Goal: Information Seeking & Learning: Learn about a topic

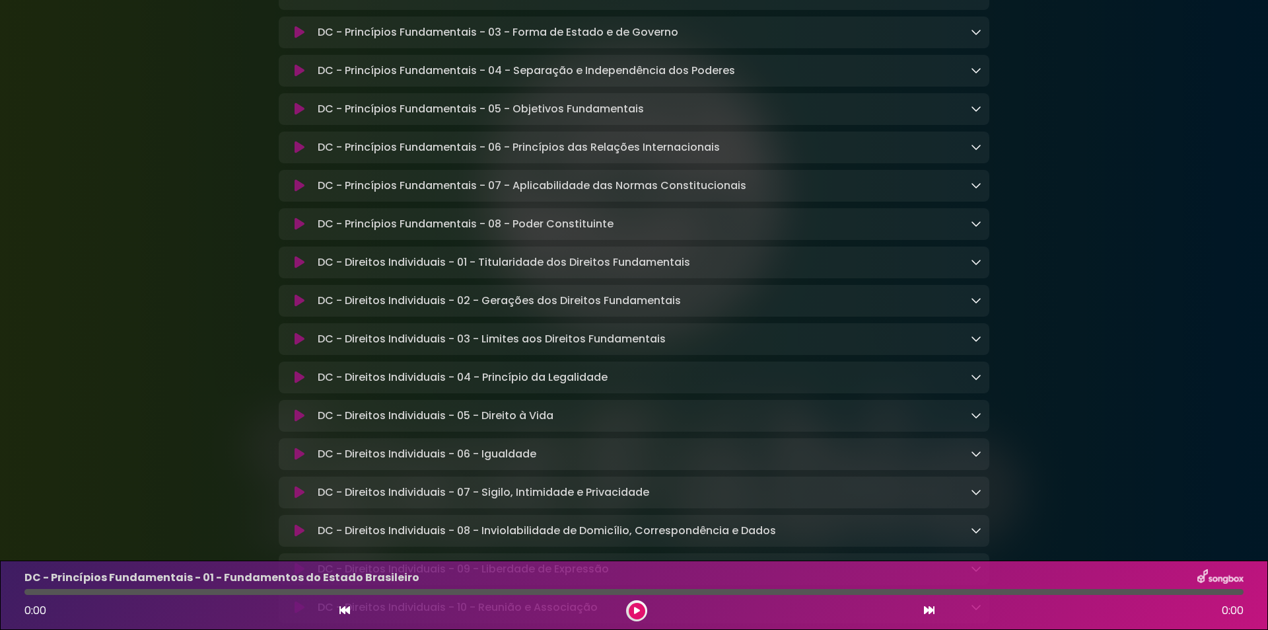
scroll to position [198, 0]
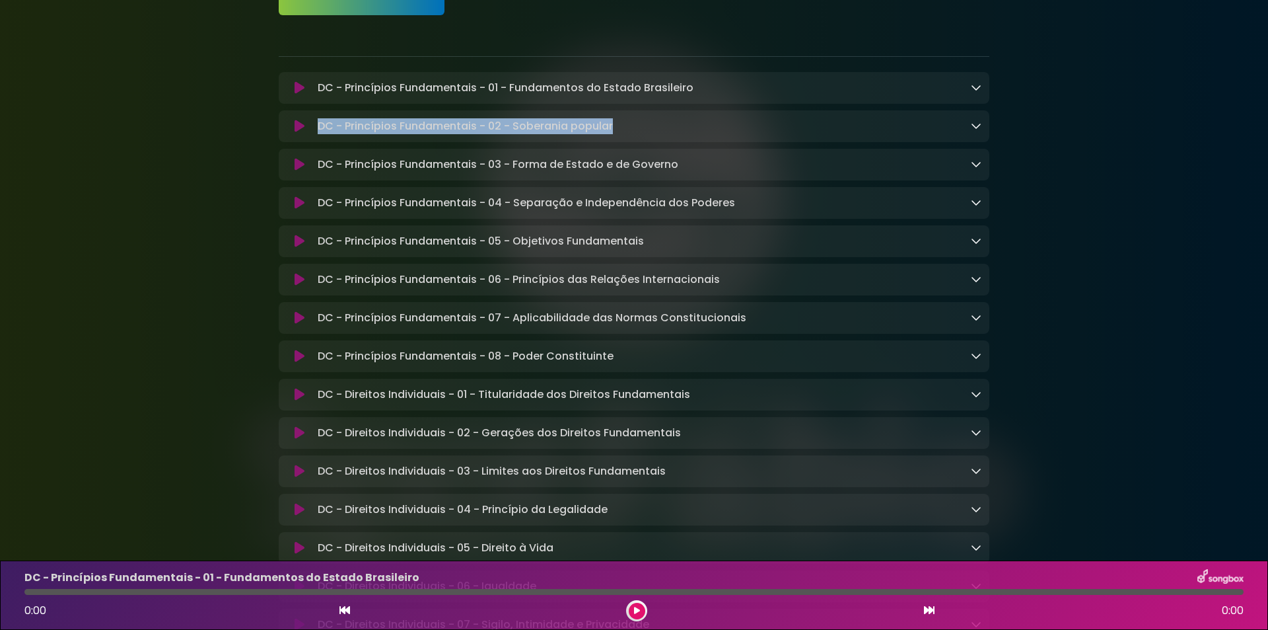
drag, startPoint x: 315, startPoint y: 129, endPoint x: 618, endPoint y: 132, distance: 302.5
click at [618, 132] on div "DC - Princípios Fundamentais - 02 - Soberania popular Loading Track..." at bounding box center [646, 126] width 669 height 16
copy p "DC - Princípios Fundamentais - 02 - Soberania popular"
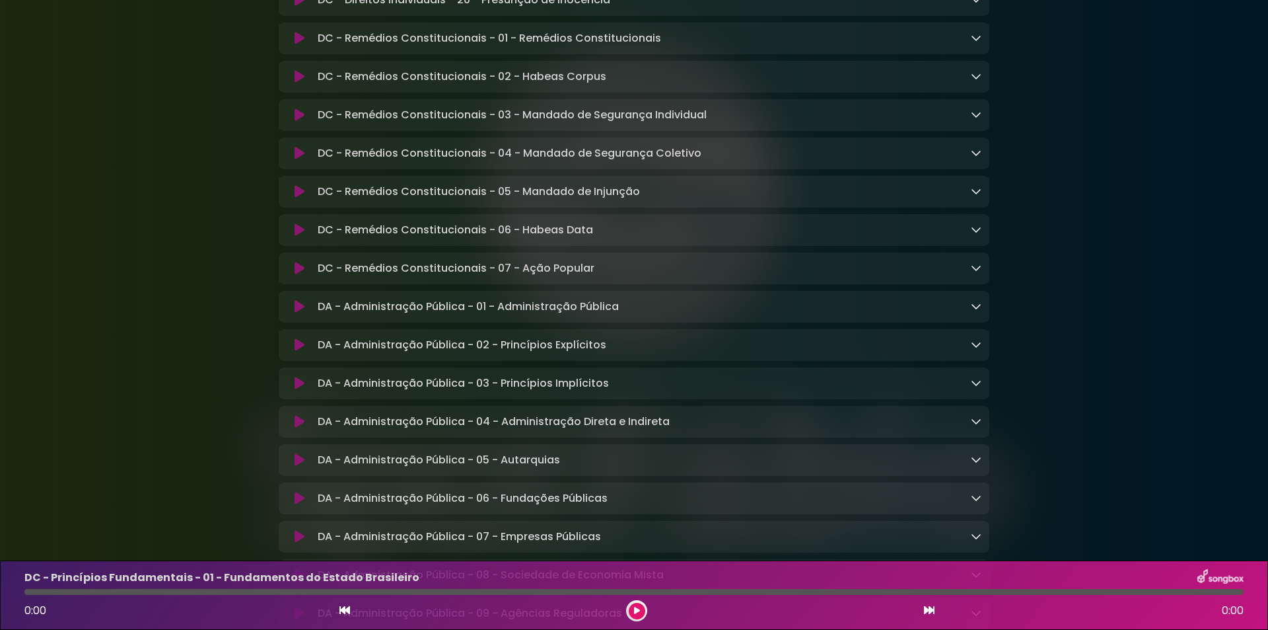
scroll to position [1321, 0]
drag, startPoint x: 308, startPoint y: 408, endPoint x: 611, endPoint y: 405, distance: 303.2
click at [611, 390] on div "DA - Administração Pública - 03 - Princípios Implícitos Loading Track..." at bounding box center [634, 383] width 695 height 16
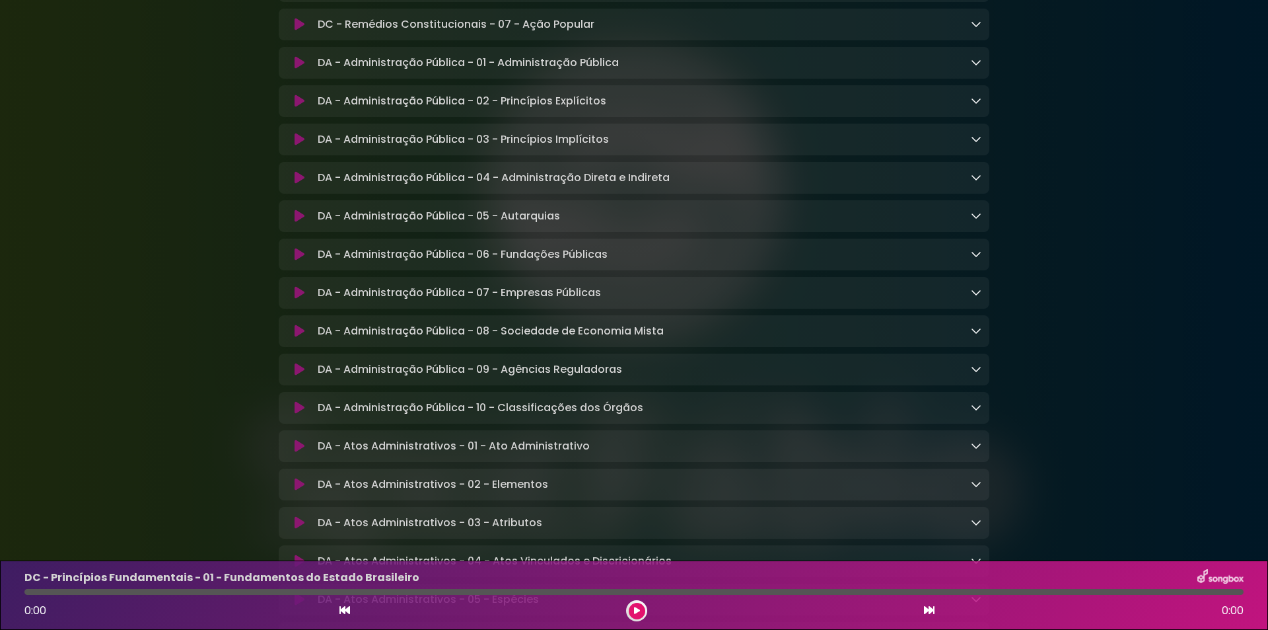
scroll to position [1585, 0]
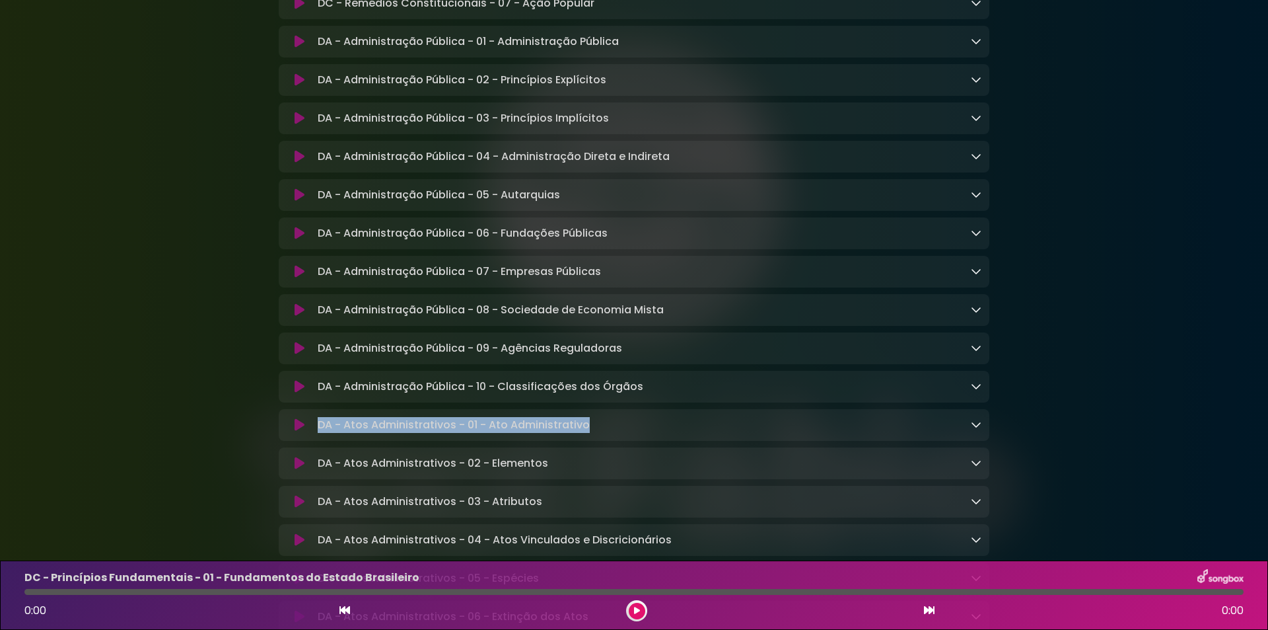
drag, startPoint x: 318, startPoint y: 454, endPoint x: 622, endPoint y: 458, distance: 303.2
click at [622, 433] on div "DA - Atos Administrativos - 01 - Ato Administrativo Loading Track..." at bounding box center [646, 425] width 669 height 16
copy p "DA - Atos Administrativos - 01 - Ato Administrativo"
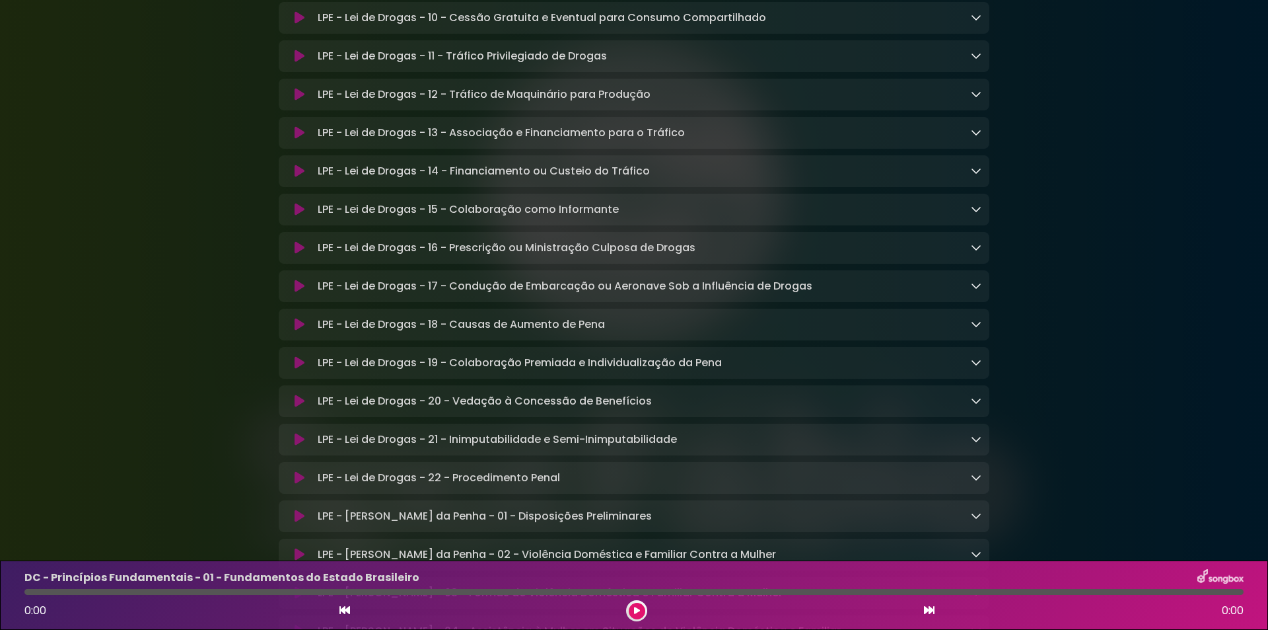
scroll to position [3435, 0]
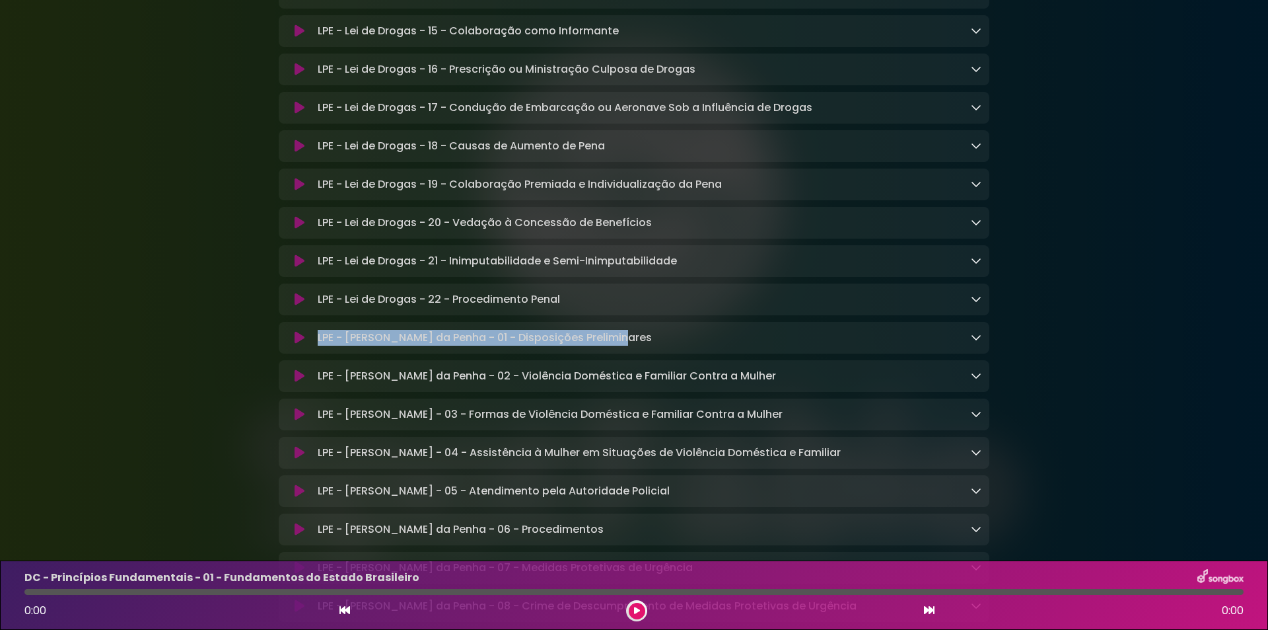
drag, startPoint x: 316, startPoint y: 400, endPoint x: 627, endPoint y: 397, distance: 311.1
click at [627, 345] on div "LPE - Lei Maria da Penha - 01 - Disposições Preliminares Loading Track..." at bounding box center [646, 338] width 669 height 16
copy p "LPE - [PERSON_NAME] da Penha - 01 - Disposições Preliminares"
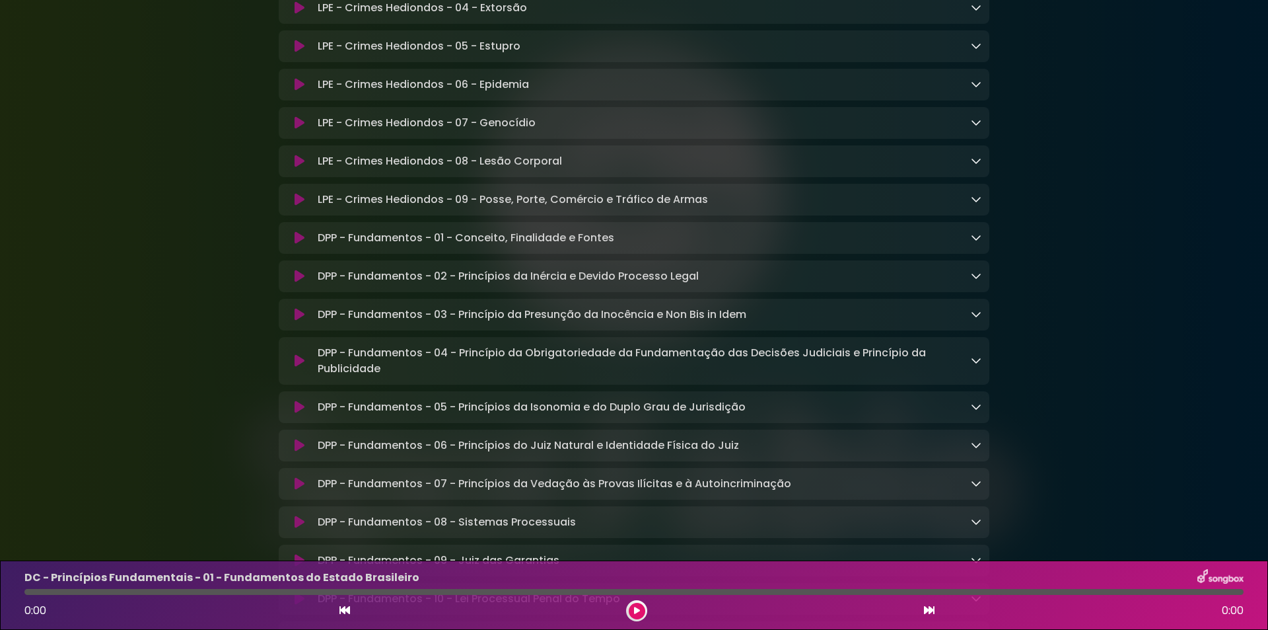
scroll to position [5020, 0]
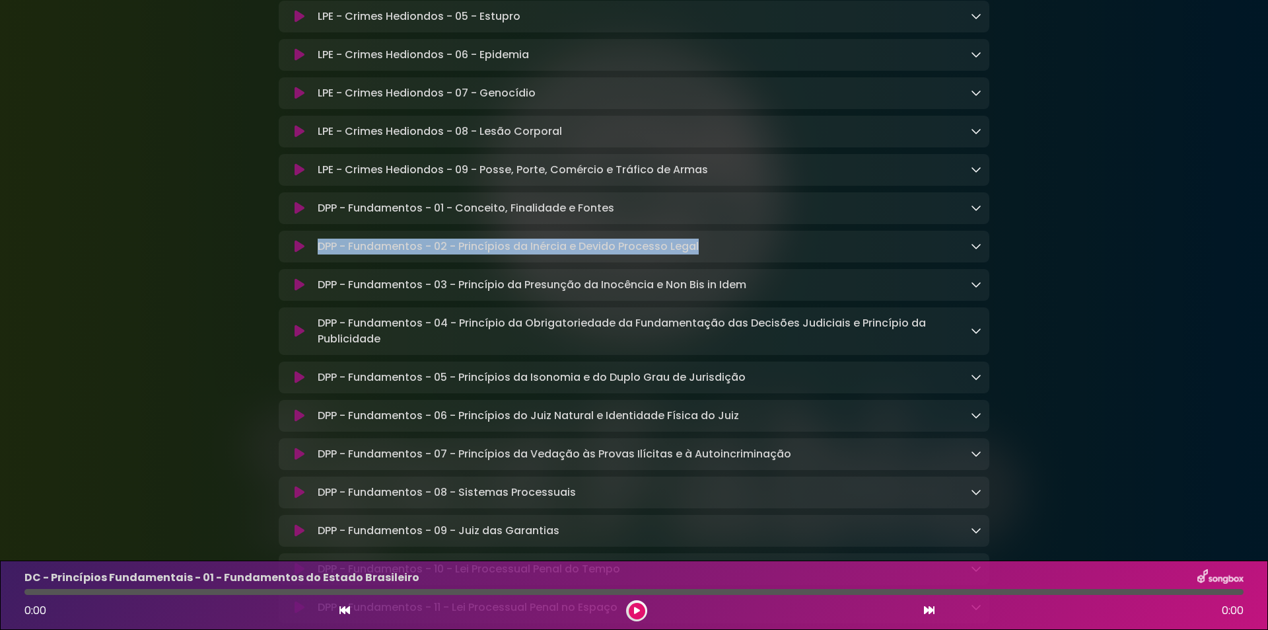
drag, startPoint x: 316, startPoint y: 334, endPoint x: 732, endPoint y: 318, distance: 416.5
click at [732, 262] on div "DPP - Fundamentos - 02 - Princípios da Inércia e Devido Processo Legal Loading …" at bounding box center [634, 247] width 711 height 32
copy p "DPP - Fundamentos - 02 - Princípios da Inércia e Devido Processo Legal"
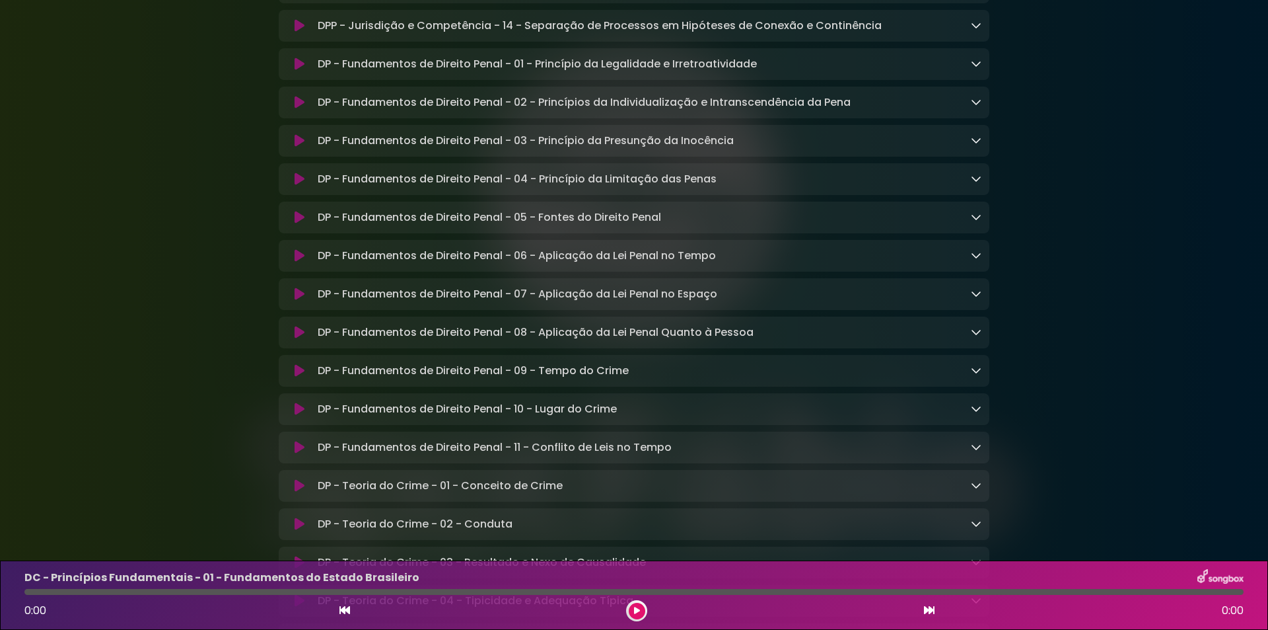
scroll to position [7266, 0]
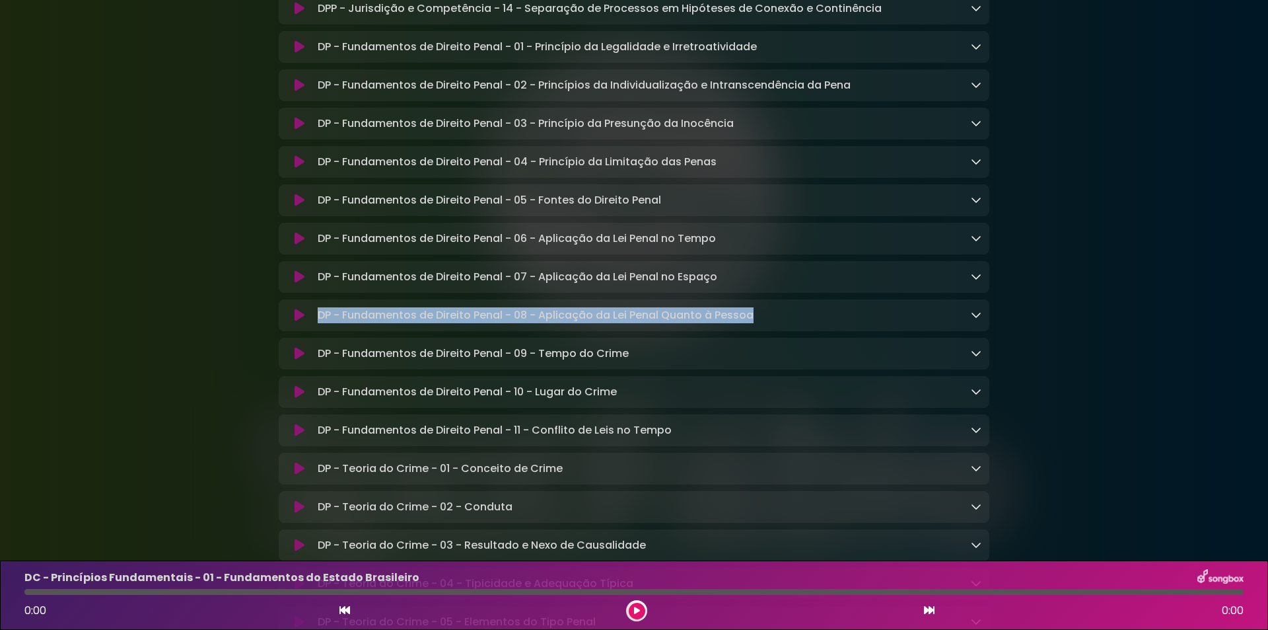
drag, startPoint x: 319, startPoint y: 440, endPoint x: 779, endPoint y: 438, distance: 460.4
click at [779, 323] on div "DP - Fundamentos de Direito Penal - 08 - Aplicação da Lei Penal Quanto à Pessoa…" at bounding box center [646, 315] width 669 height 16
copy p "DP - Fundamentos de Direito Penal - 08 - Aplicação da Lei Penal Quanto à Pessoa"
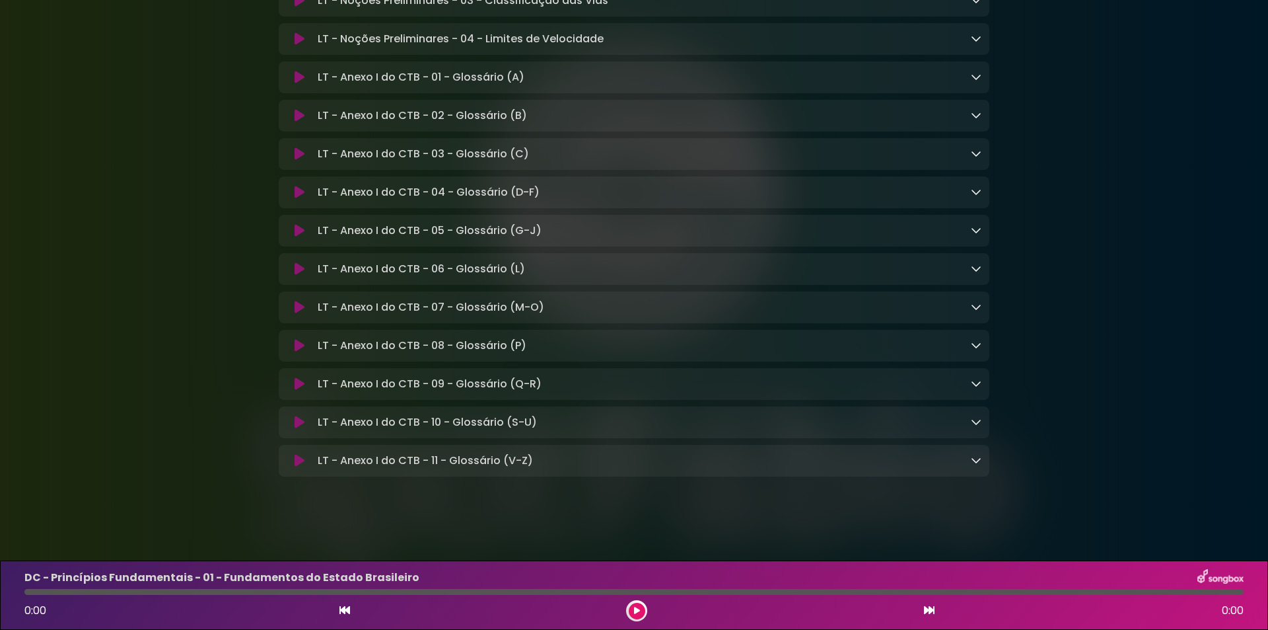
scroll to position [9544, 0]
drag, startPoint x: 311, startPoint y: 458, endPoint x: 526, endPoint y: 452, distance: 215.4
click at [526, 452] on div "LT - Anexo I do CTB - 11 - Glossário (V-Z) Loading Track... Name Email" at bounding box center [634, 461] width 711 height 32
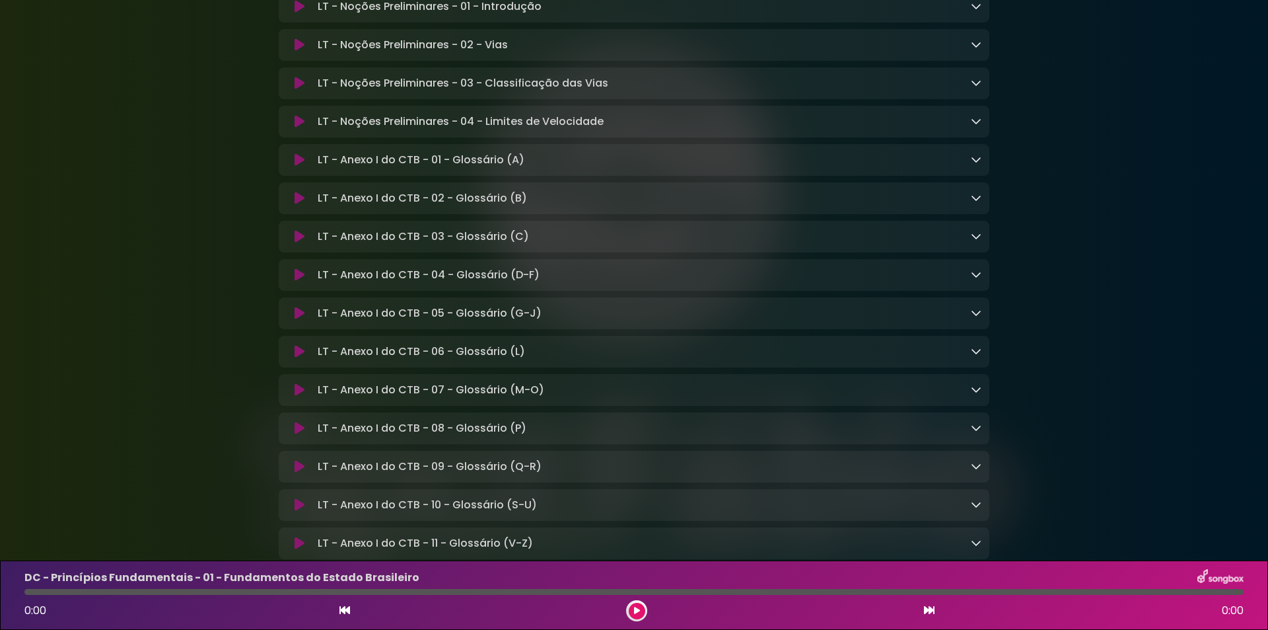
scroll to position [9279, 0]
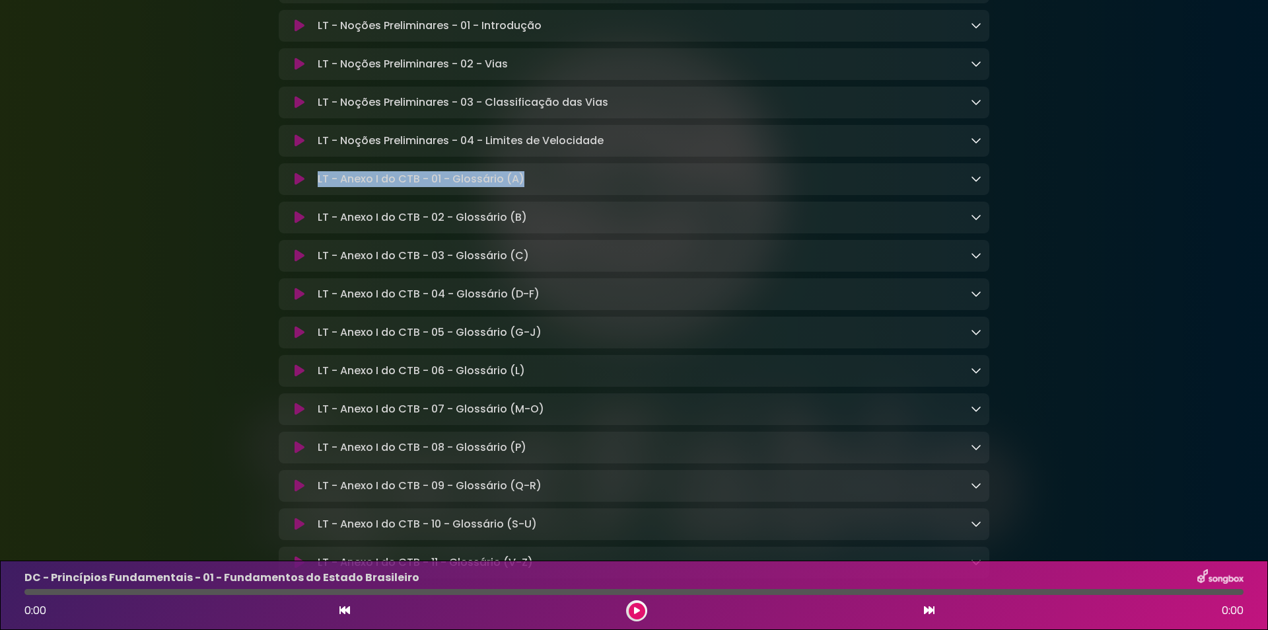
drag, startPoint x: 316, startPoint y: 334, endPoint x: 538, endPoint y: 346, distance: 222.3
click at [538, 195] on div "LT - Anexo I do CTB - 01 - Glossário (A) Loading Track..." at bounding box center [634, 179] width 711 height 32
copy p "LT - Anexo I do CTB - 01 - Glossário (A)"
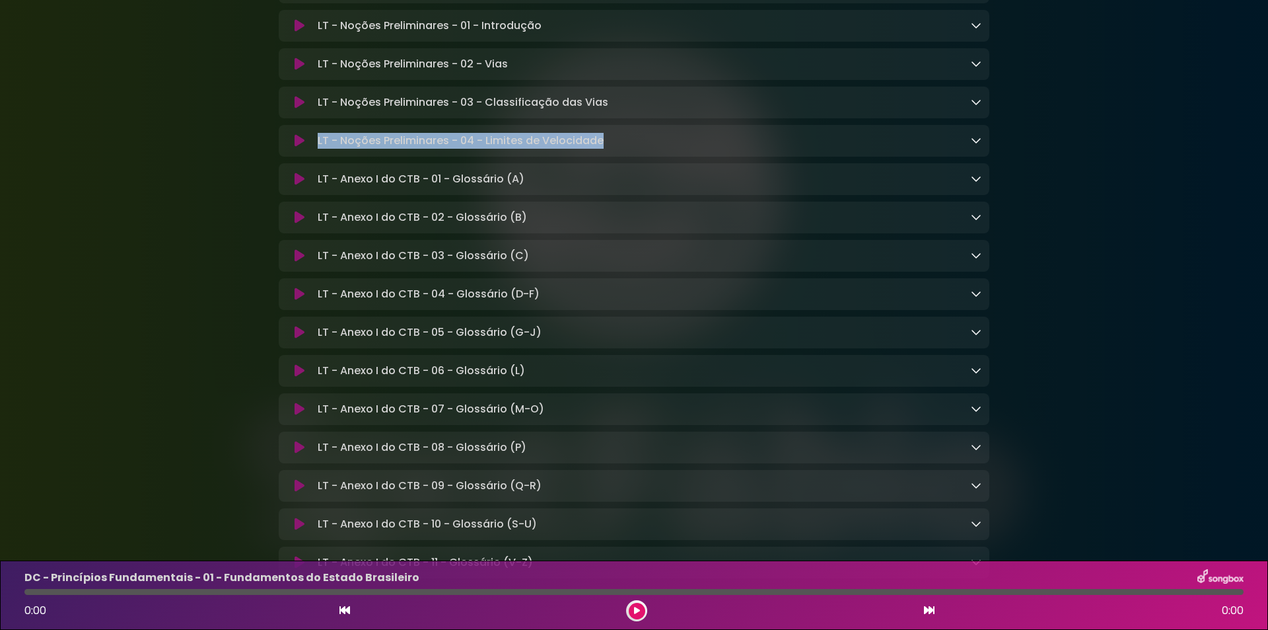
drag, startPoint x: 315, startPoint y: 297, endPoint x: 614, endPoint y: 279, distance: 299.8
copy p "LT - Noções Preliminares - 04 - Limites de Velocidade"
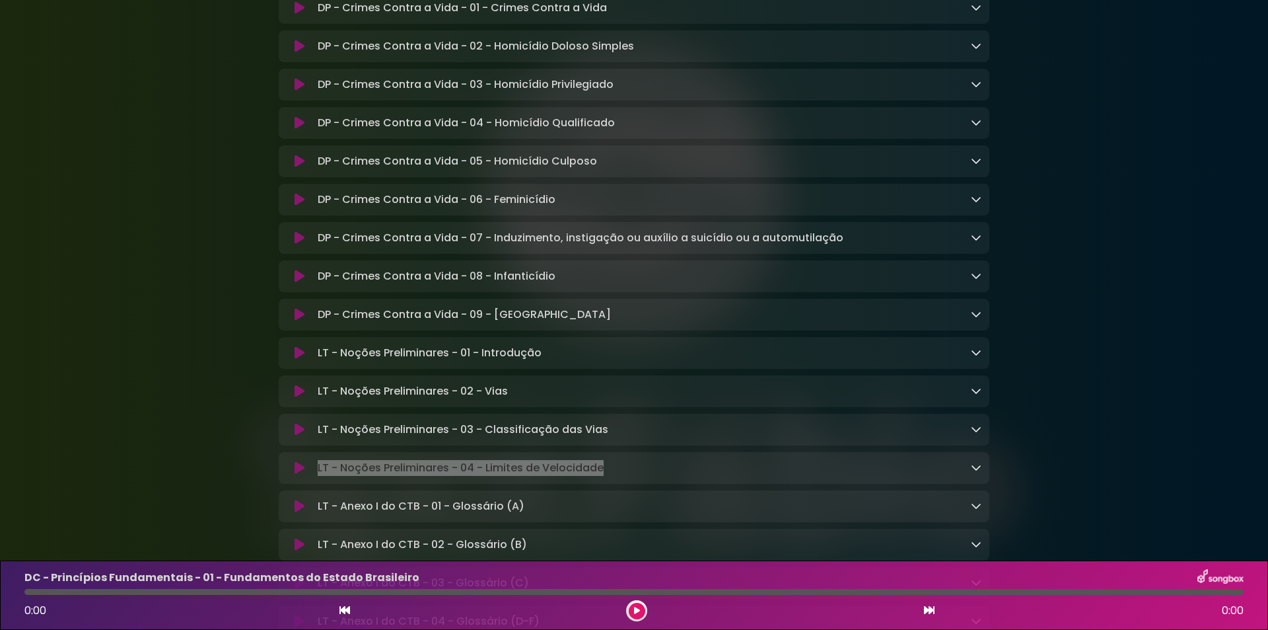
scroll to position [8949, 0]
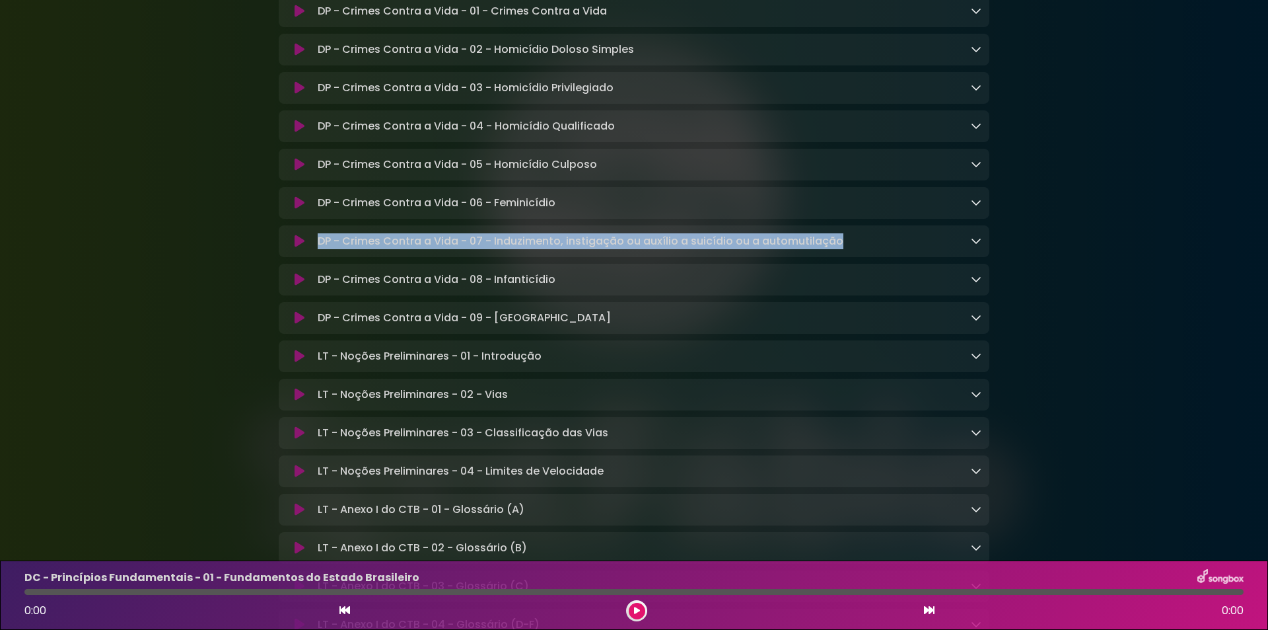
drag, startPoint x: 316, startPoint y: 394, endPoint x: 845, endPoint y: 374, distance: 530.2
copy p "DP - Crimes Contra a Vida - 07 - Induzimento, instigação ou auxílio a suicídio …"
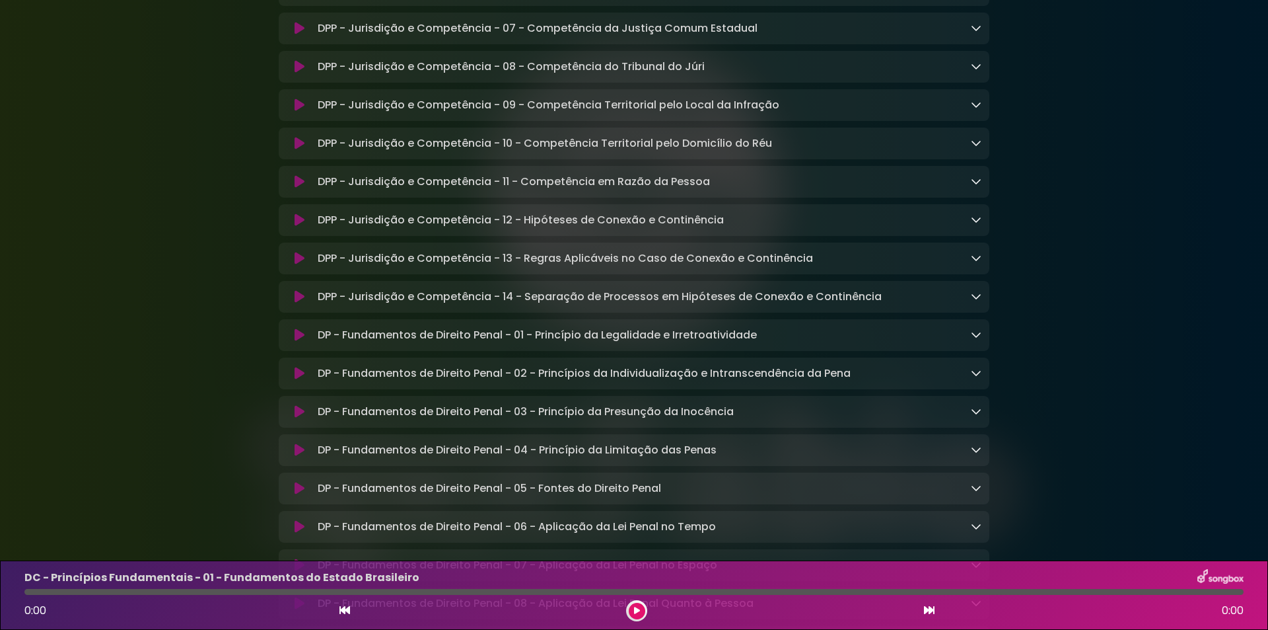
scroll to position [6967, 0]
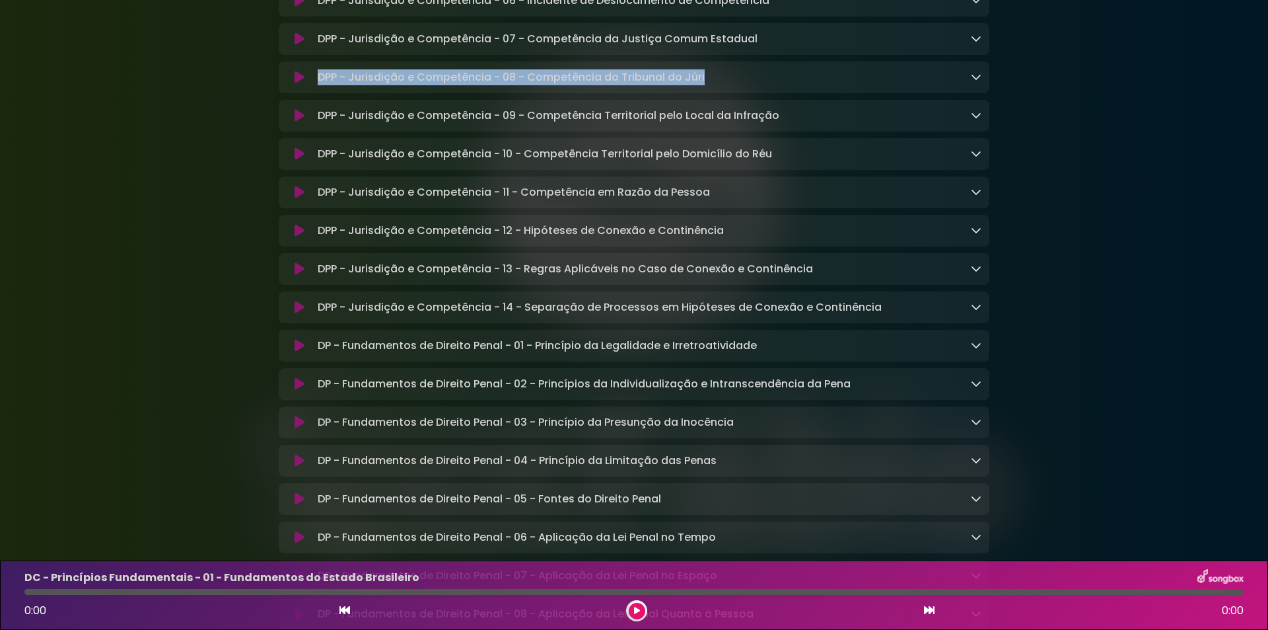
drag, startPoint x: 321, startPoint y: 195, endPoint x: 743, endPoint y: 186, distance: 422.2
click at [743, 85] on div "DPP - Jurisdição e Competência - 08 - Competência do Tribunal do Júri Loading T…" at bounding box center [646, 77] width 669 height 16
copy p "DPP - Jurisdição e Competência - 08 - Competência do Tribunal do Júri"
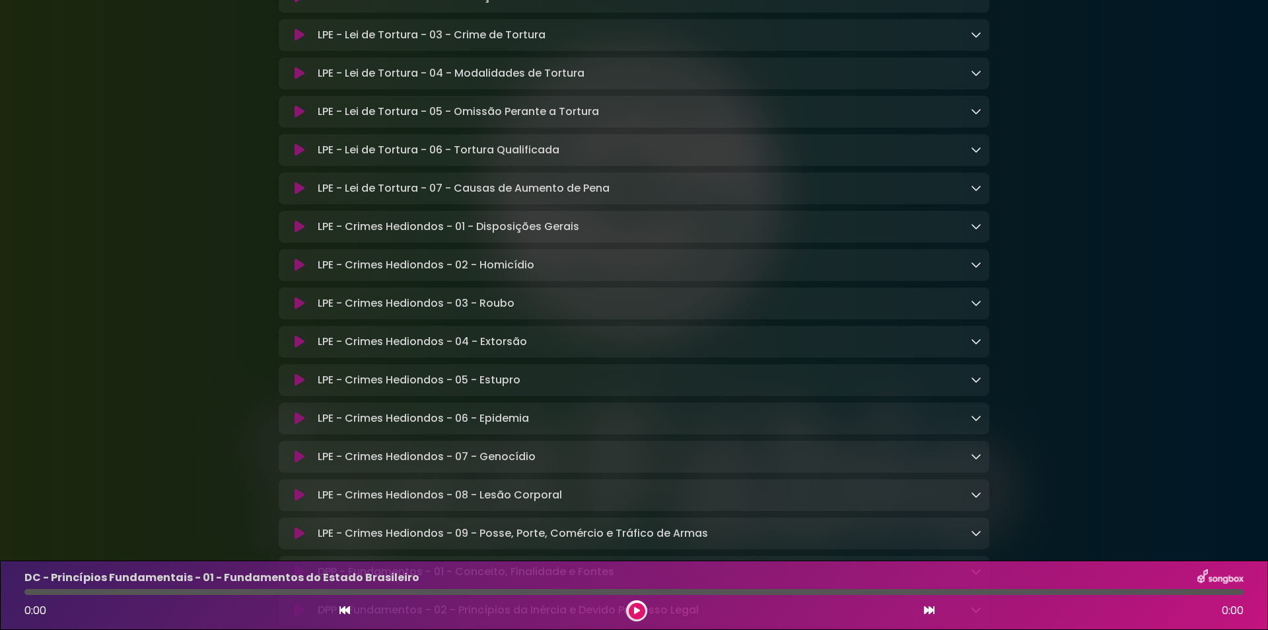
scroll to position [4656, 0]
drag, startPoint x: 316, startPoint y: 343, endPoint x: 582, endPoint y: 351, distance: 266.3
click at [582, 274] on div "LPE - Crimes Hediondos - 02 - Homicídio Loading Track..." at bounding box center [646, 266] width 669 height 16
copy p "LPE - Crimes Hediondos - 02 - Homicídio"
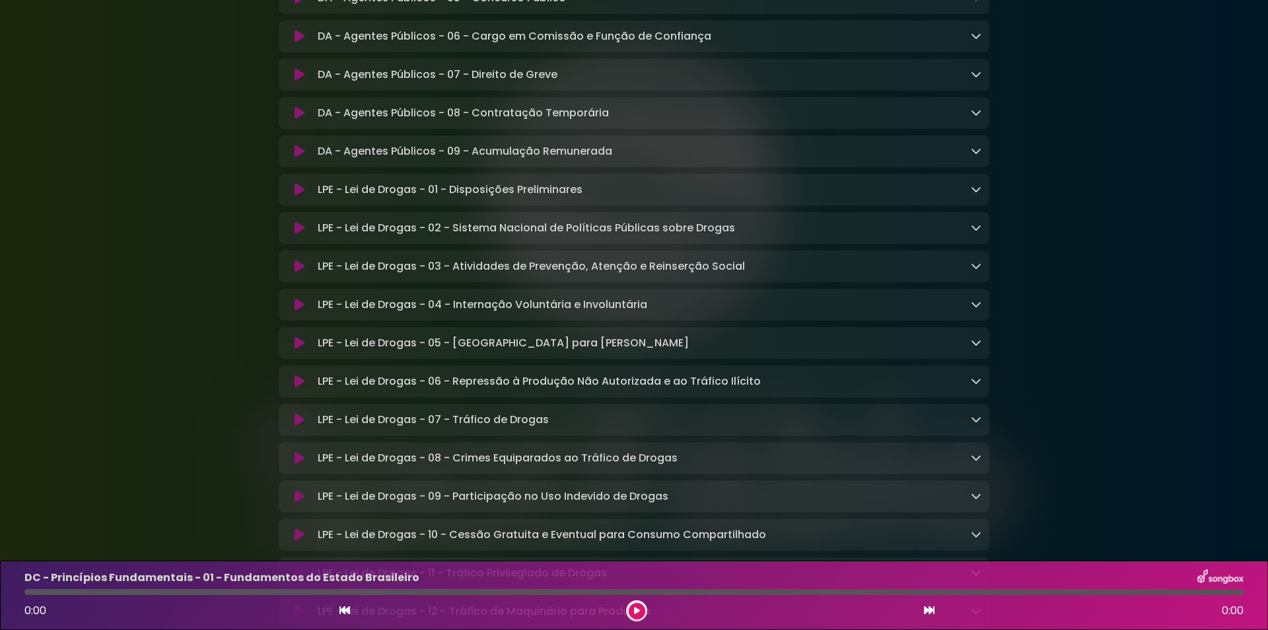
scroll to position [2476, 0]
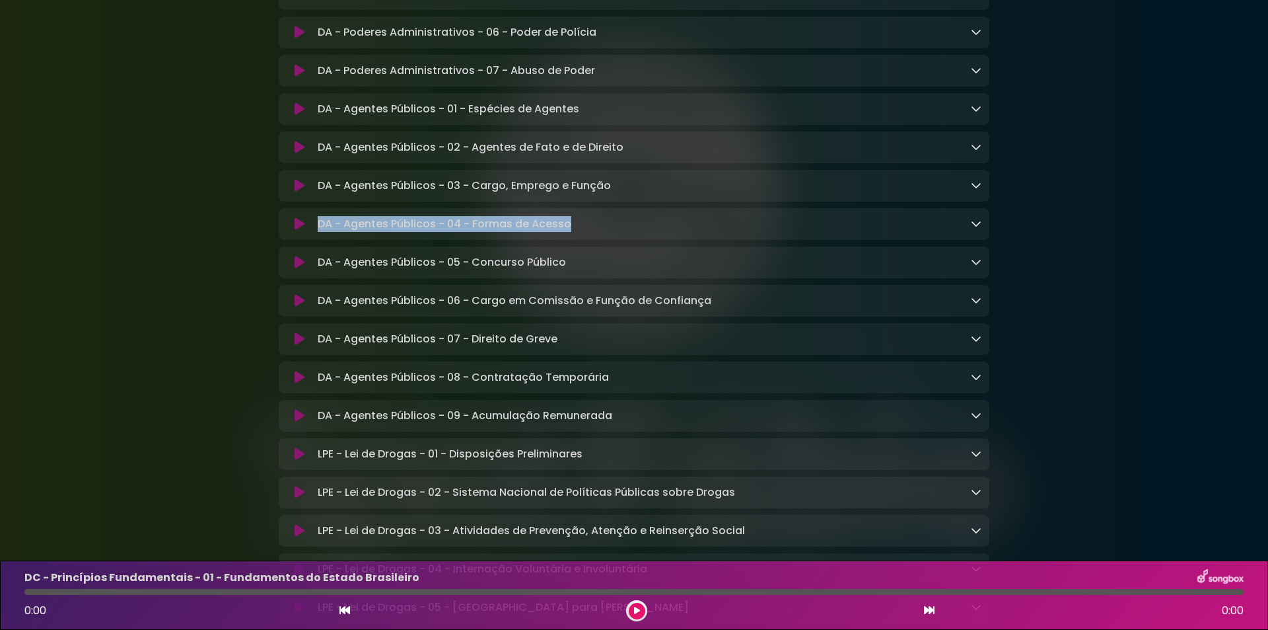
drag, startPoint x: 316, startPoint y: 264, endPoint x: 668, endPoint y: 265, distance: 352.7
click at [668, 232] on div "DA - Agentes Públicos - 04 - Formas de Acesso Loading Track..." at bounding box center [646, 224] width 669 height 16
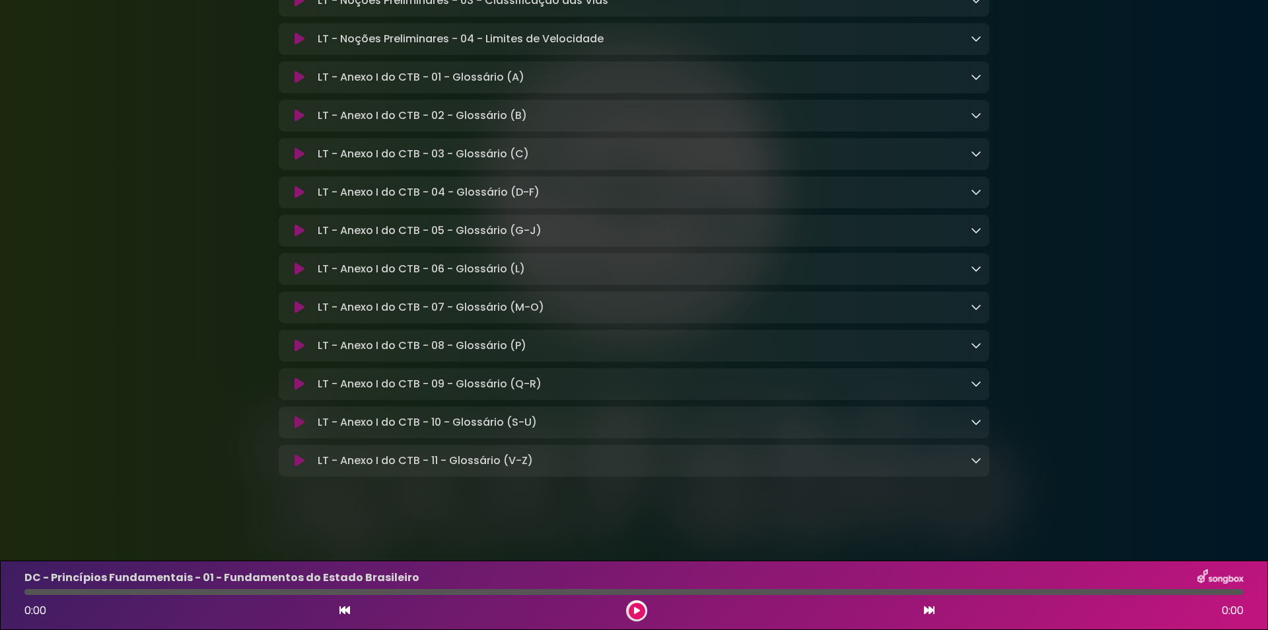
scroll to position [9546, 0]
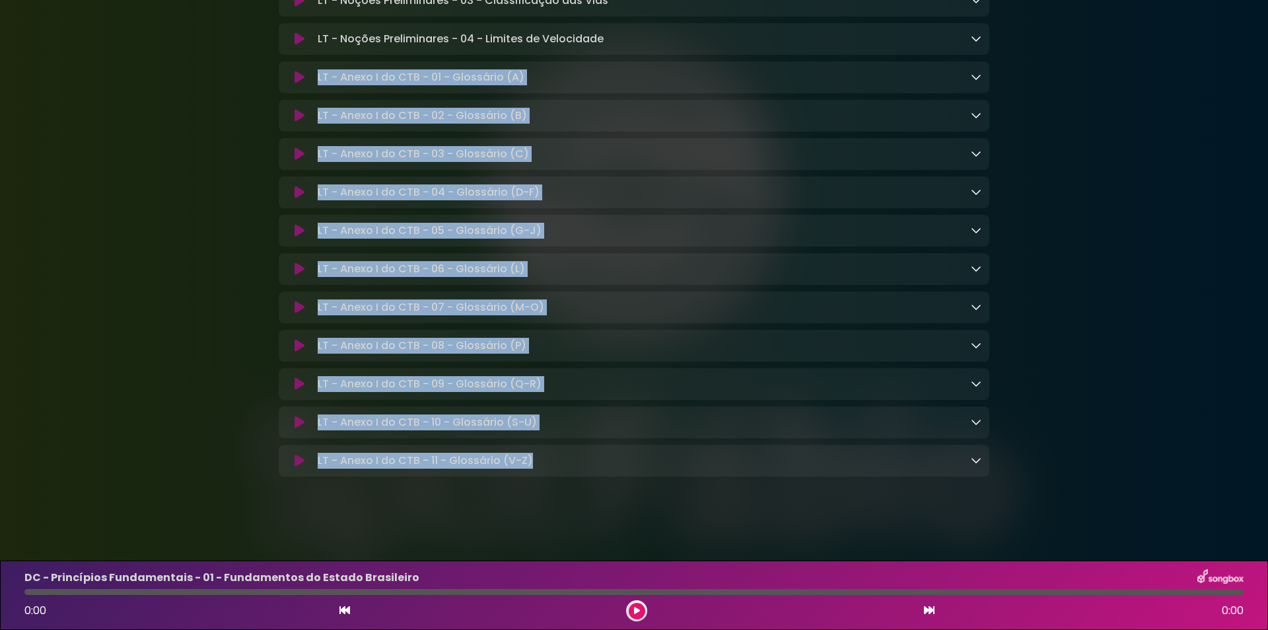
drag, startPoint x: 314, startPoint y: 69, endPoint x: 583, endPoint y: 452, distance: 468.2
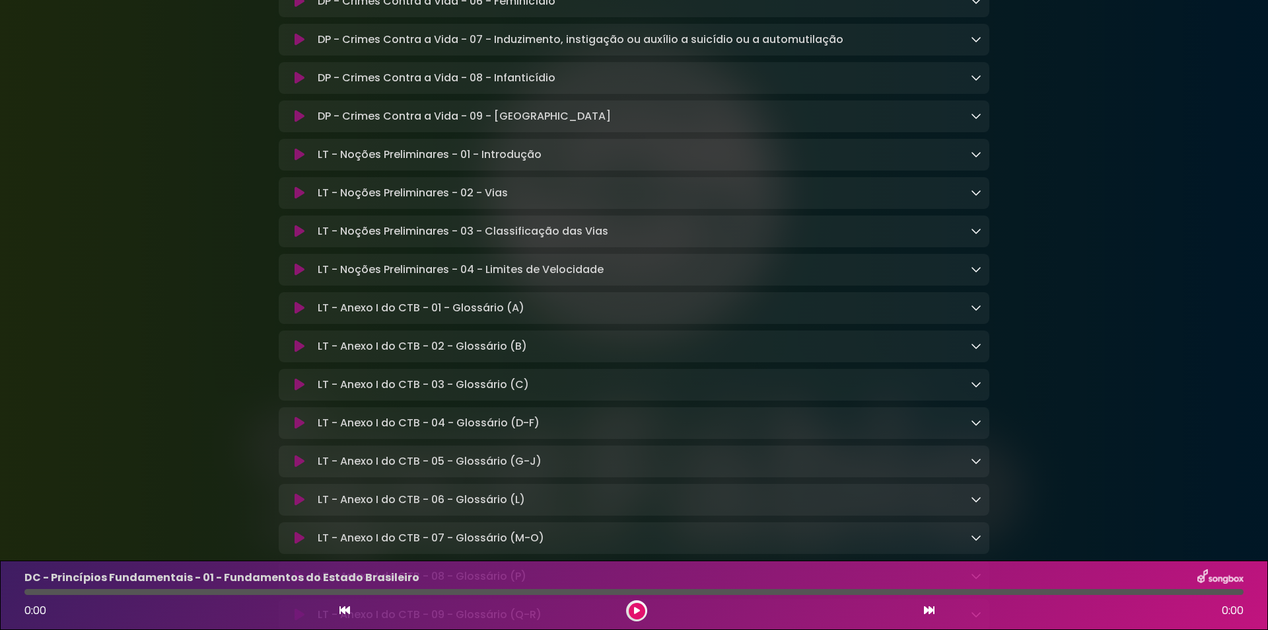
scroll to position [9149, 0]
drag, startPoint x: 316, startPoint y: 348, endPoint x: 563, endPoint y: 347, distance: 247.0
click at [563, 202] on div "LT - Noções Preliminares - 02 - Vias Loading Track..." at bounding box center [646, 194] width 669 height 16
click at [320, 133] on div "DP - Crimes Contra a Vida - 09 - Aborto Loading Track..." at bounding box center [634, 118] width 711 height 32
drag, startPoint x: 315, startPoint y: 270, endPoint x: 553, endPoint y: 286, distance: 238.4
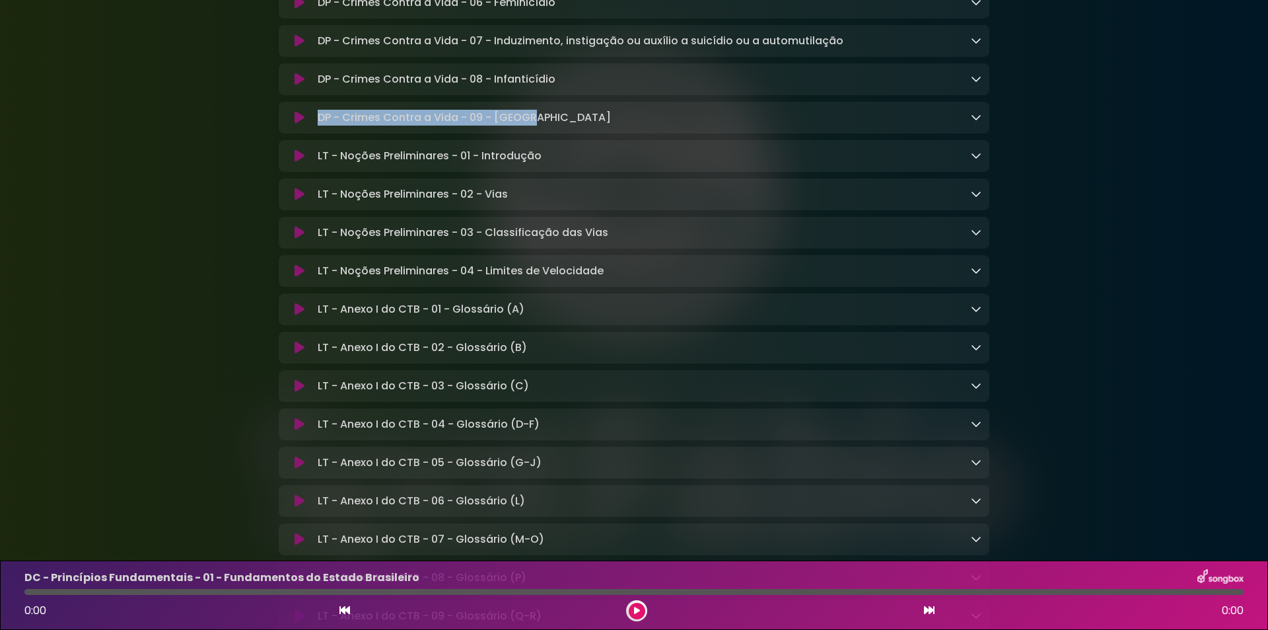
click at [553, 133] on div "DP - Crimes Contra a Vida - 09 - Aborto Loading Track..." at bounding box center [634, 118] width 711 height 32
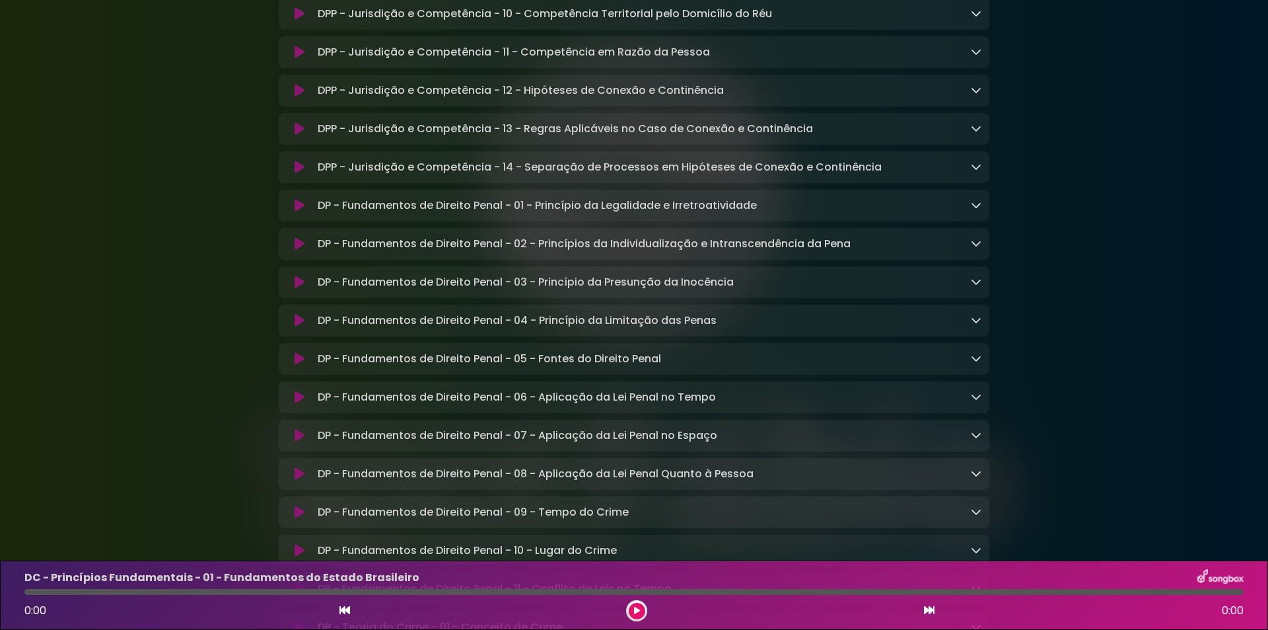
scroll to position [7102, 0]
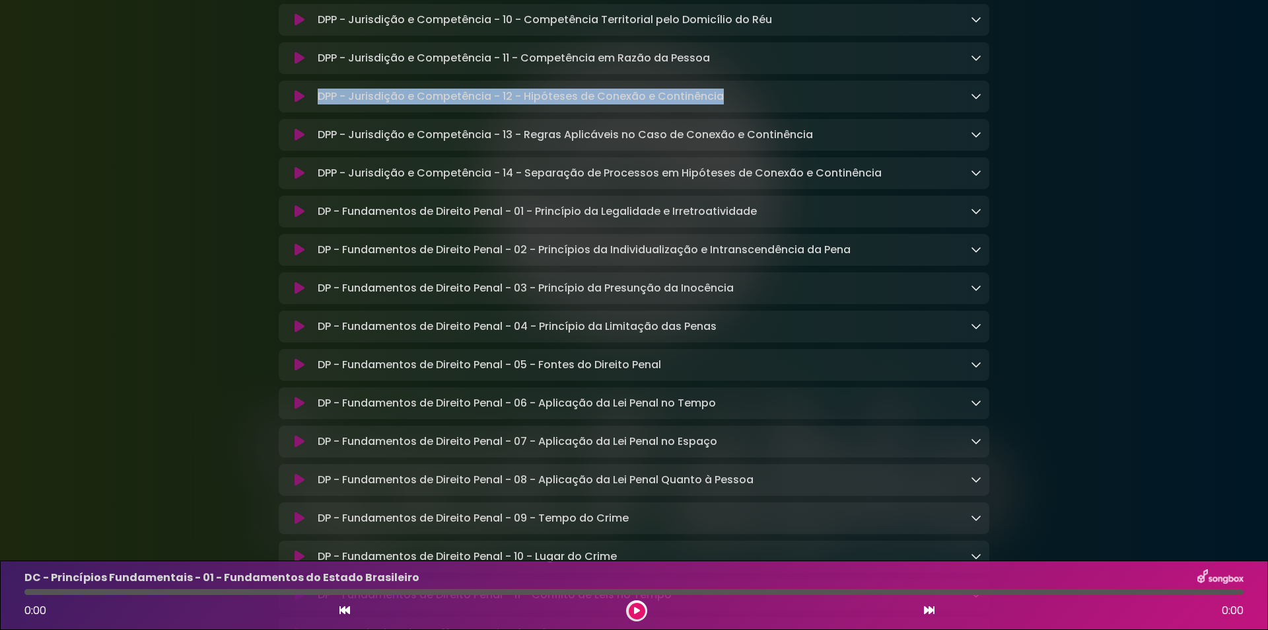
drag, startPoint x: 316, startPoint y: 215, endPoint x: 737, endPoint y: 217, distance: 420.8
click at [737, 104] on div "DPP - Jurisdição e Competência - 12 - Hipóteses de Conexão e Continência Loadin…" at bounding box center [646, 97] width 669 height 16
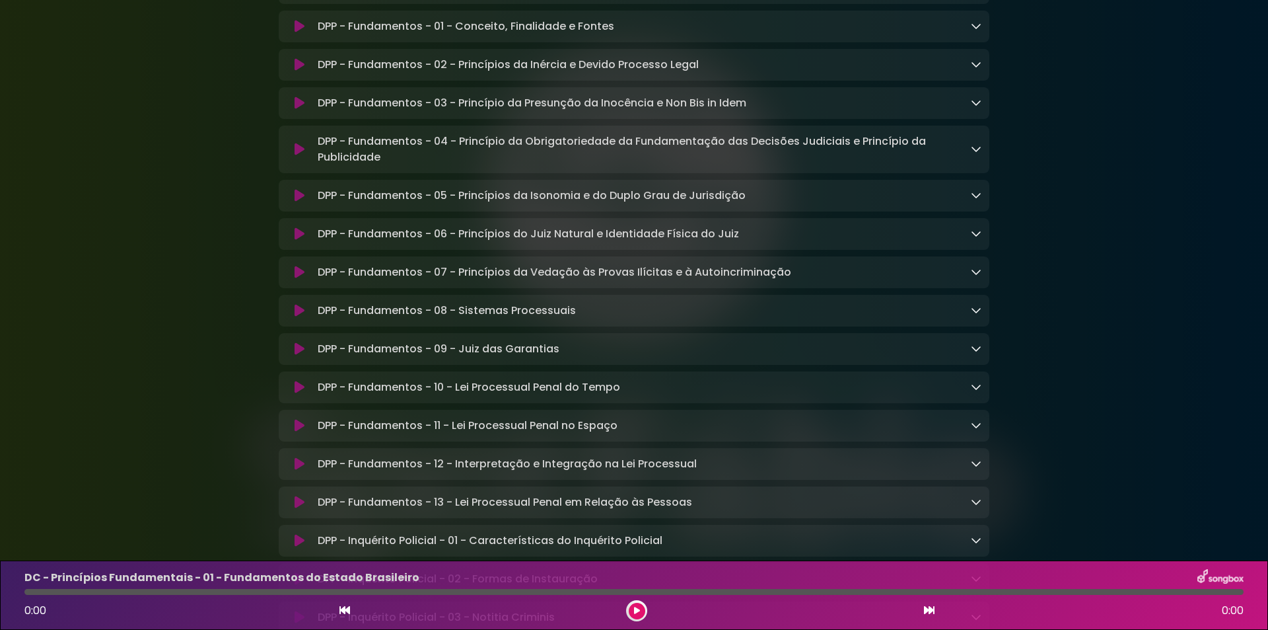
scroll to position [5120, 0]
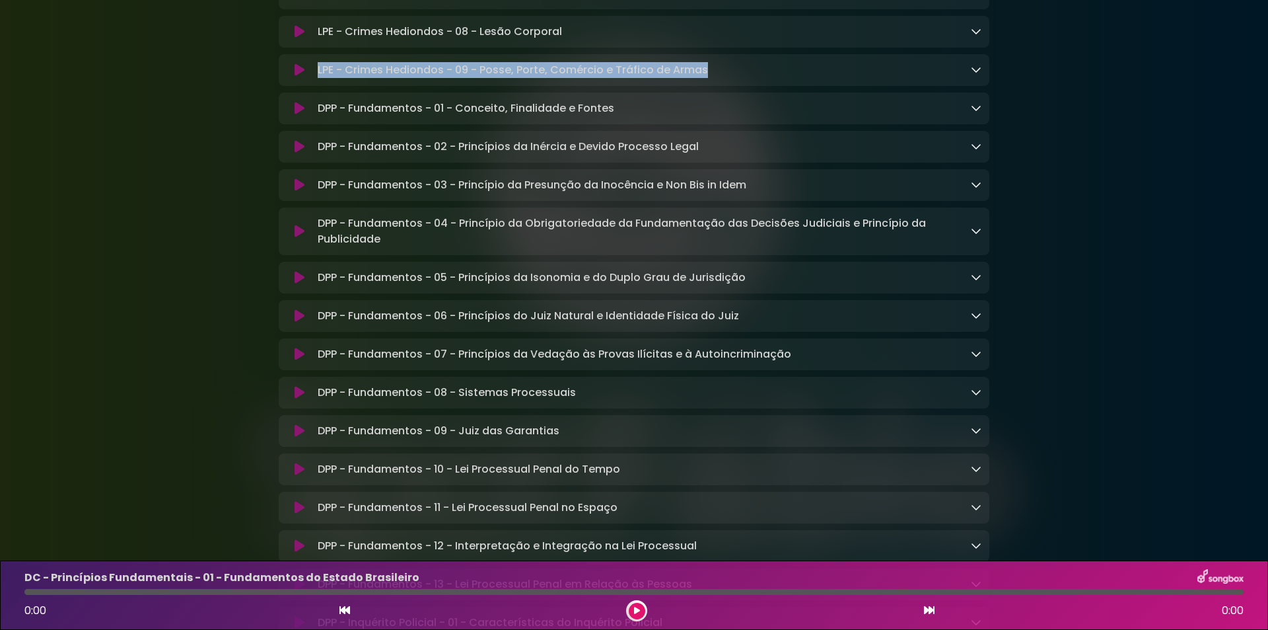
drag, startPoint x: 320, startPoint y: 149, endPoint x: 720, endPoint y: 155, distance: 400.3
click at [720, 78] on div "LPE - Crimes Hediondos - 09 - Posse, Porte, Comércio e Tráfico de Armas Loading…" at bounding box center [646, 70] width 669 height 16
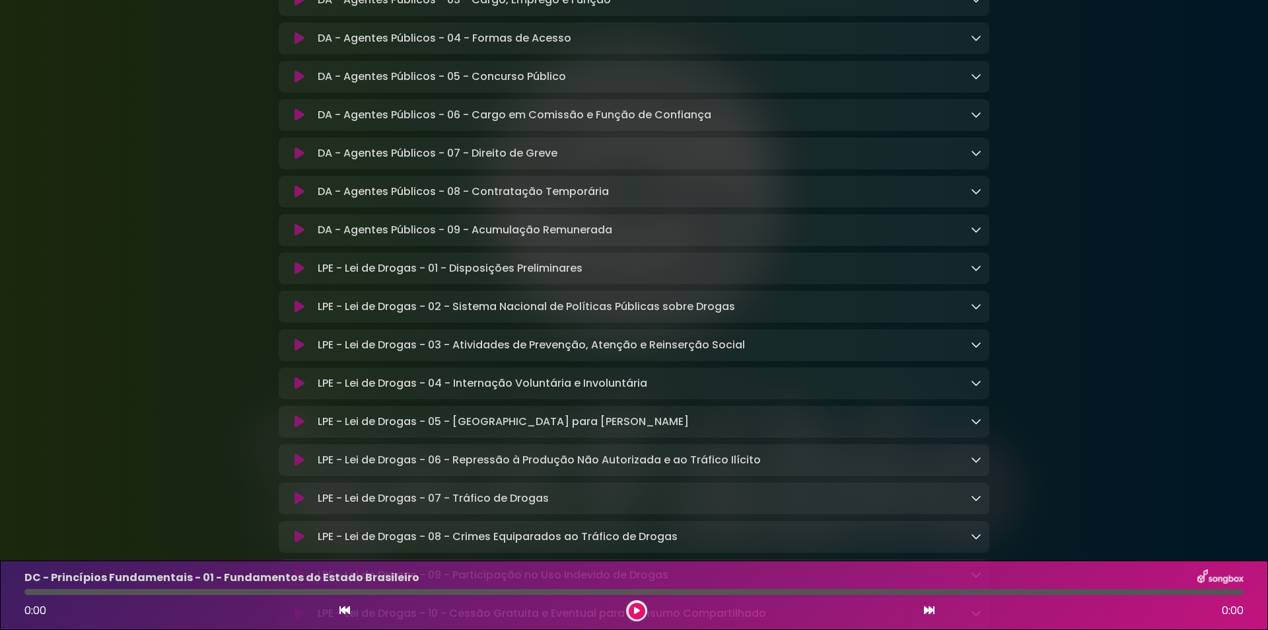
scroll to position [2610, 0]
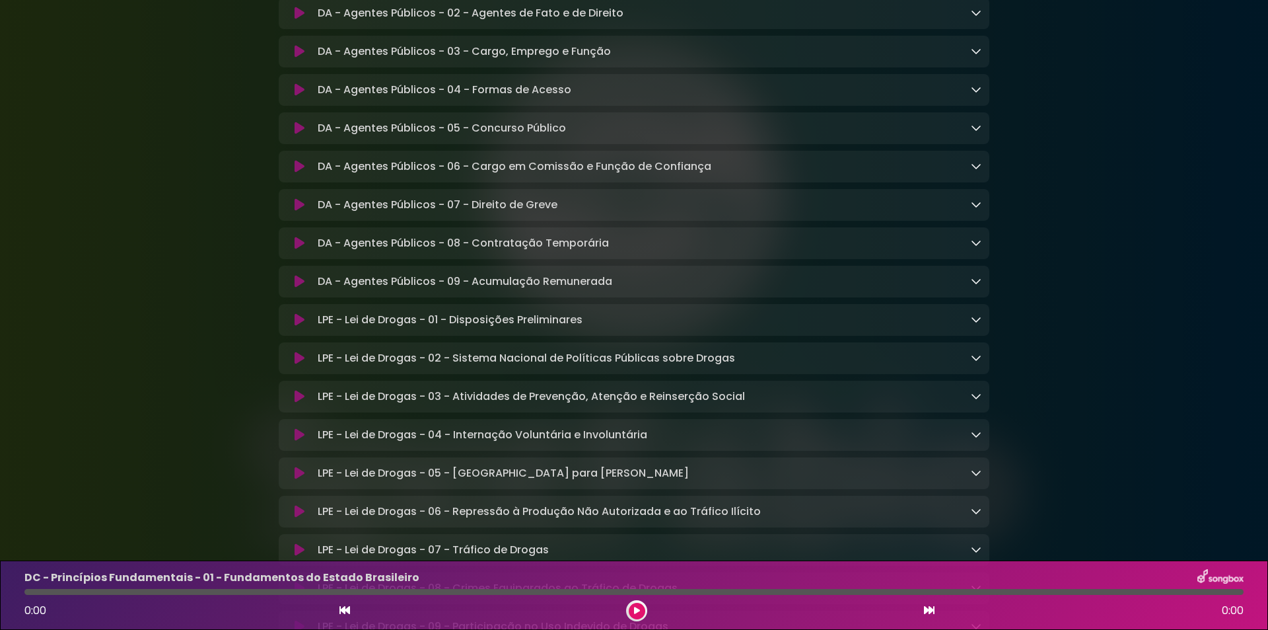
drag, startPoint x: 310, startPoint y: 242, endPoint x: 569, endPoint y: 257, distance: 259.4
click at [569, 221] on div "DA - Agentes Públicos - 07 - Direito de Greve Loading Track... Name" at bounding box center [634, 205] width 711 height 32
drag, startPoint x: 573, startPoint y: 248, endPoint x: 300, endPoint y: 238, distance: 273.0
click at [300, 221] on div "DA - Agentes Públicos - 07 - Direito de Greve Loading Track... Name" at bounding box center [634, 205] width 711 height 32
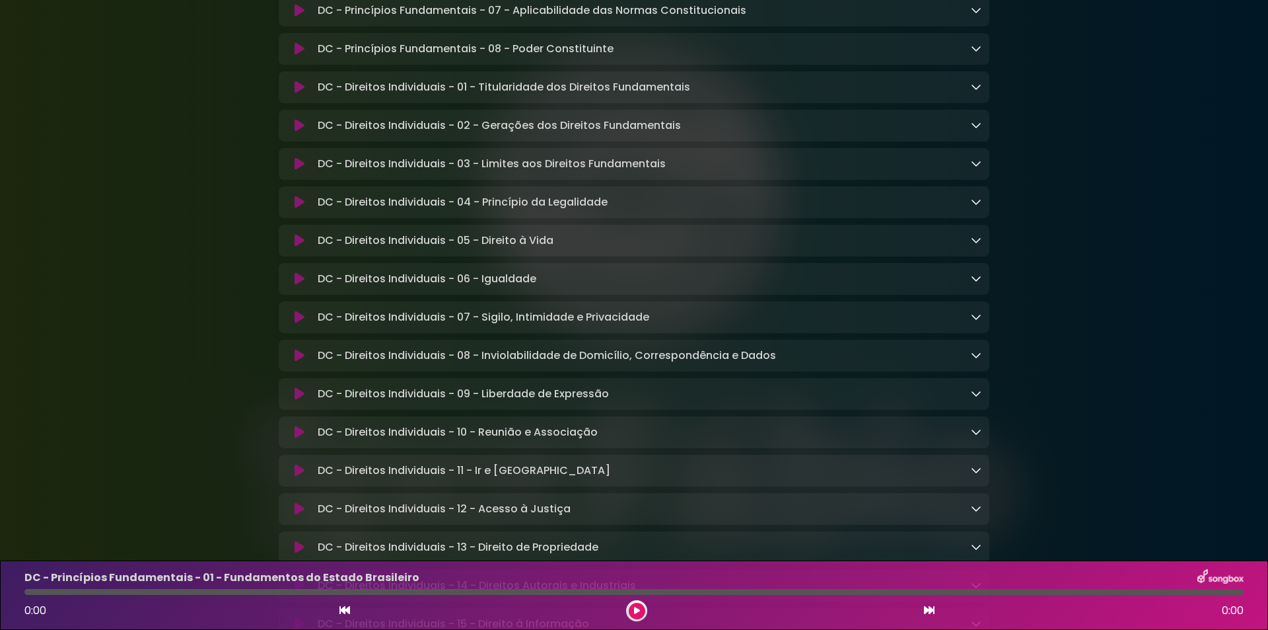
scroll to position [496, 0]
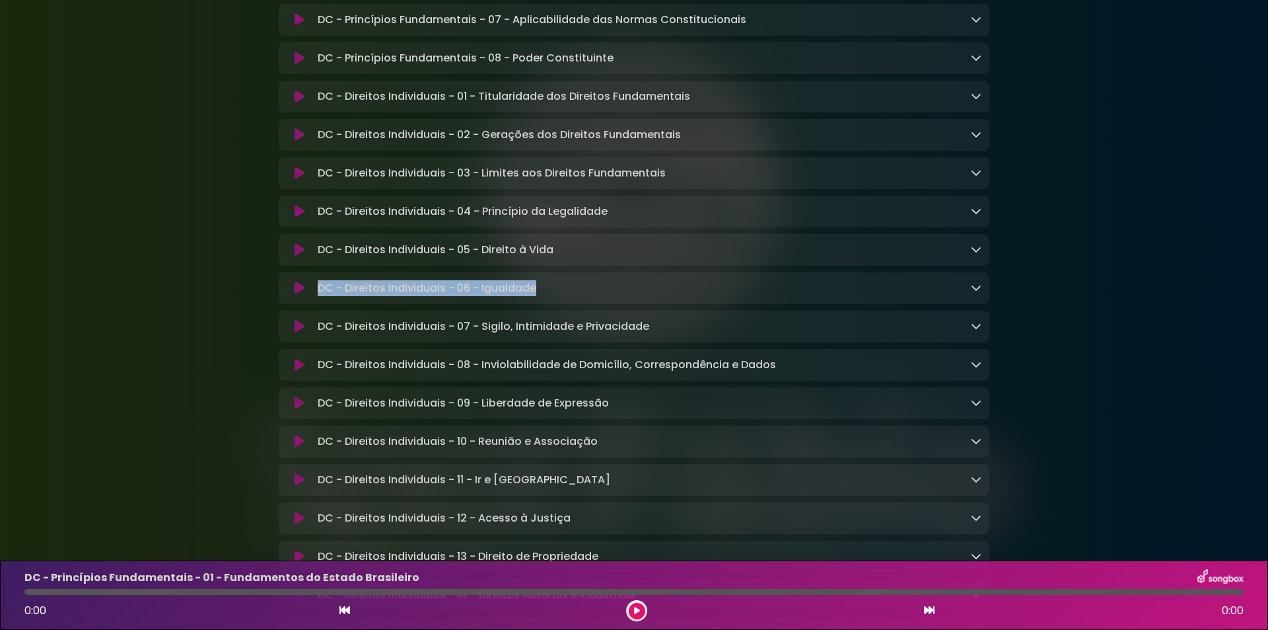
drag, startPoint x: 321, startPoint y: 305, endPoint x: 546, endPoint y: 298, distance: 225.4
click at [546, 298] on div "DC - Direitos Individuais - 06 - Igualdade Loading Track... Name Email" at bounding box center [634, 288] width 711 height 32
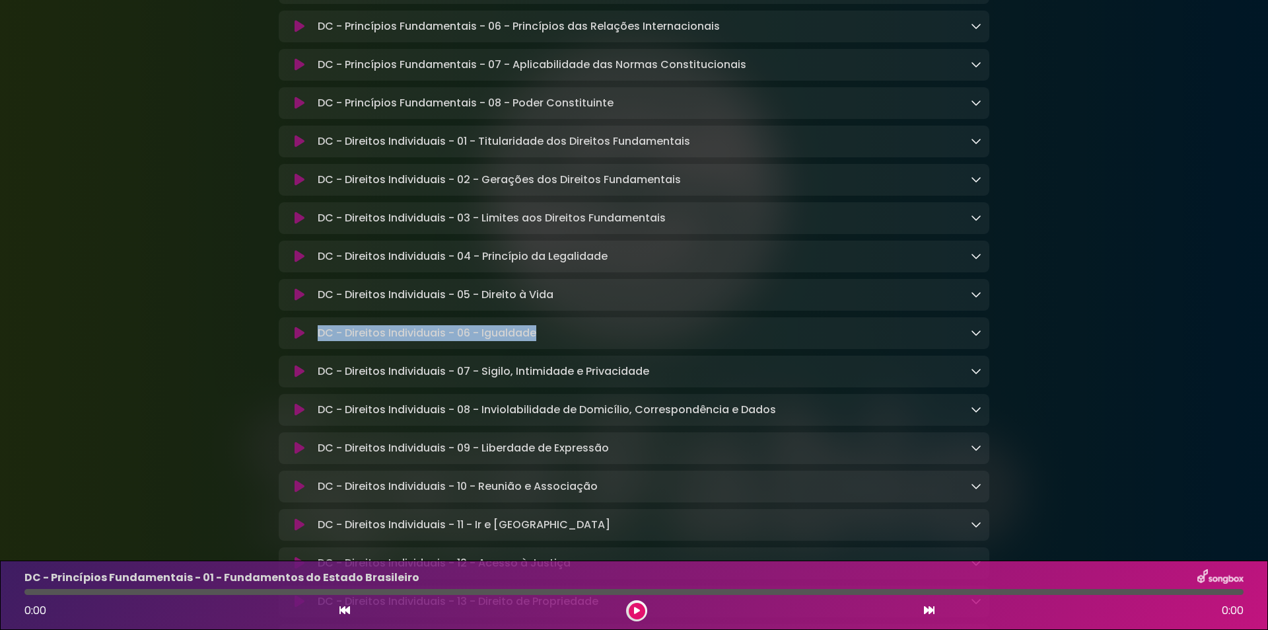
scroll to position [430, 0]
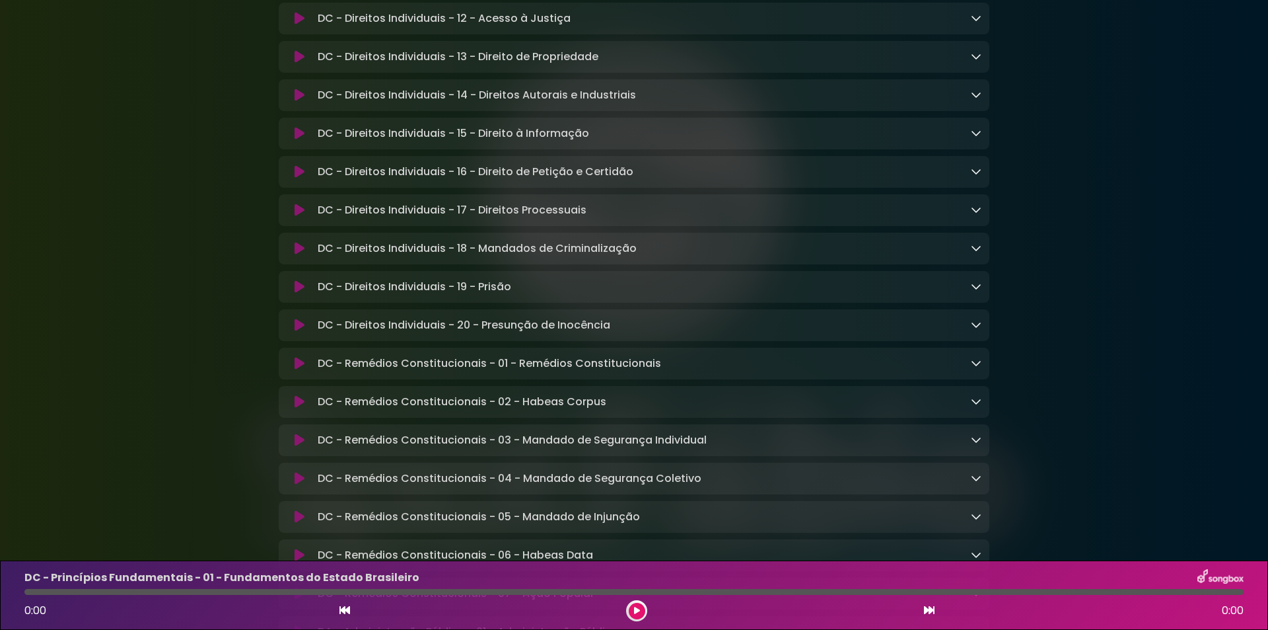
scroll to position [991, 0]
